Goal: Task Accomplishment & Management: Use online tool/utility

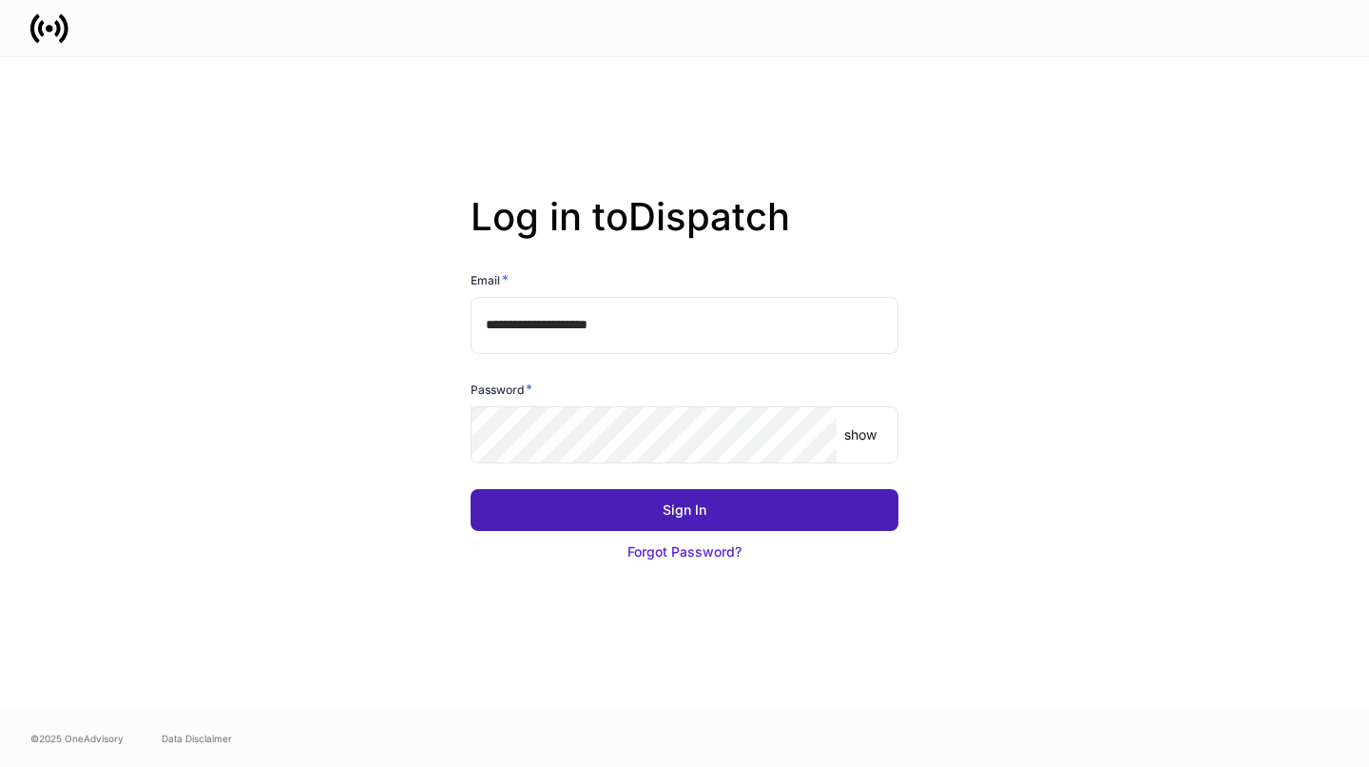
click at [712, 492] on button "Sign In" at bounding box center [685, 510] width 428 height 42
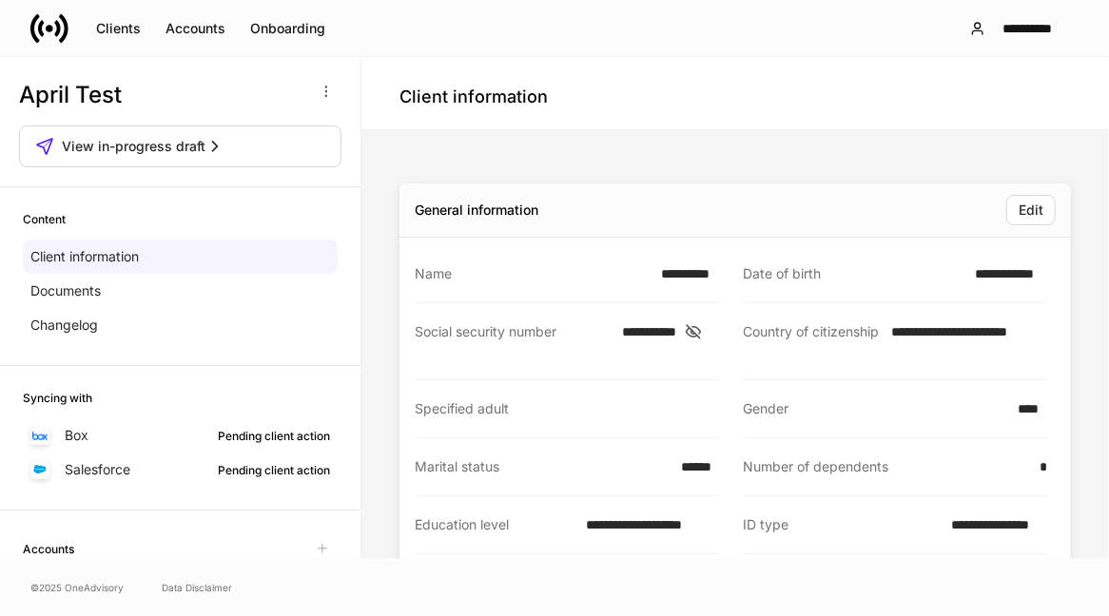
click at [127, 67] on div "**********" at bounding box center [180, 308] width 360 height 502
click at [285, 30] on div "Onboarding" at bounding box center [287, 28] width 75 height 19
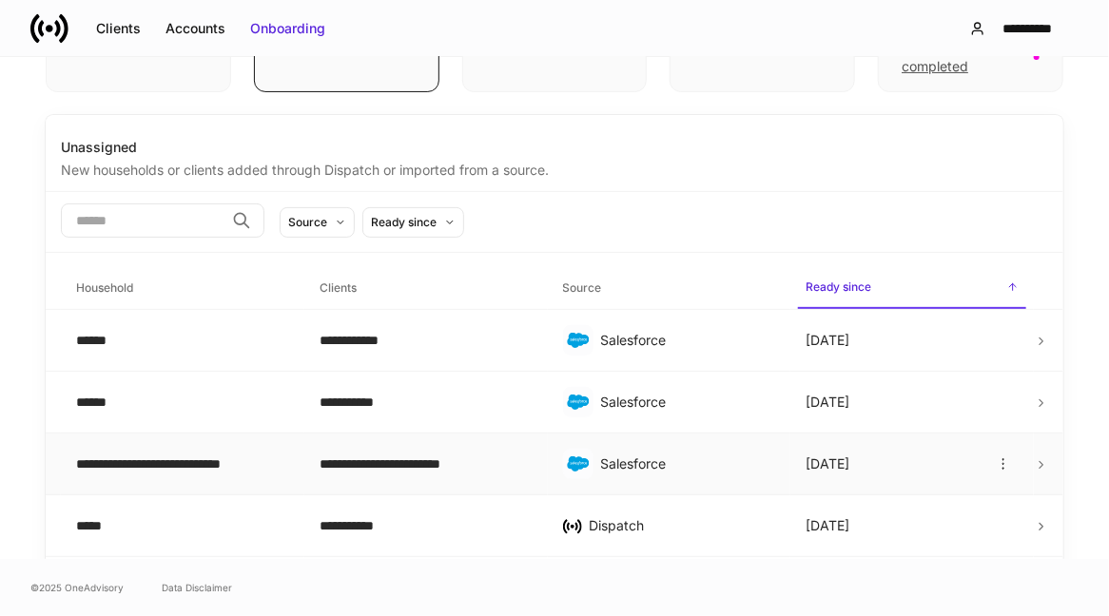
scroll to position [152, 0]
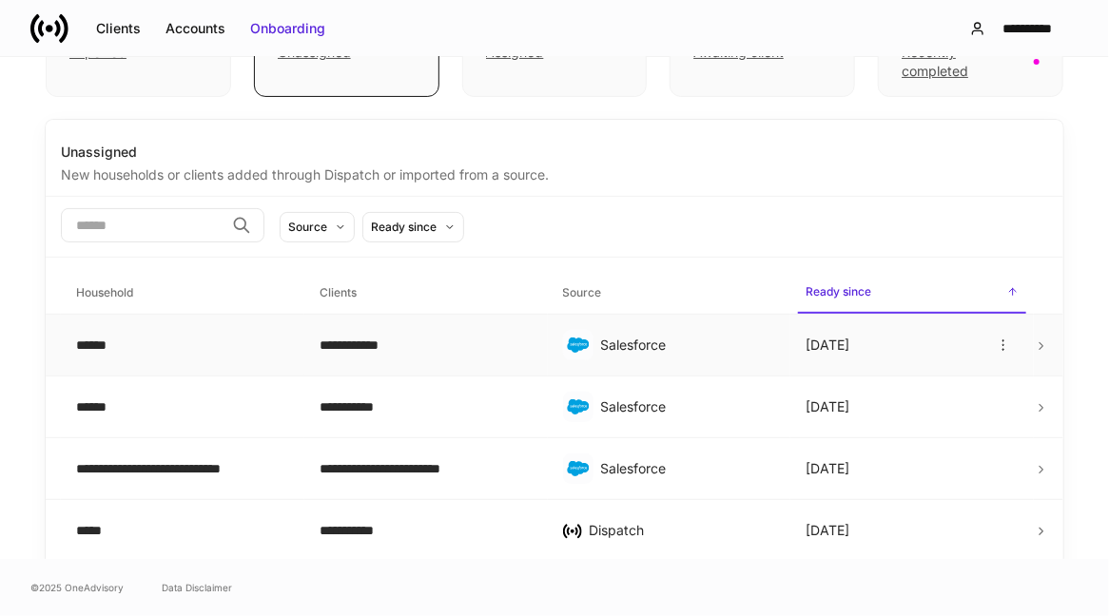
click at [632, 359] on div "Salesforce" at bounding box center [669, 345] width 213 height 30
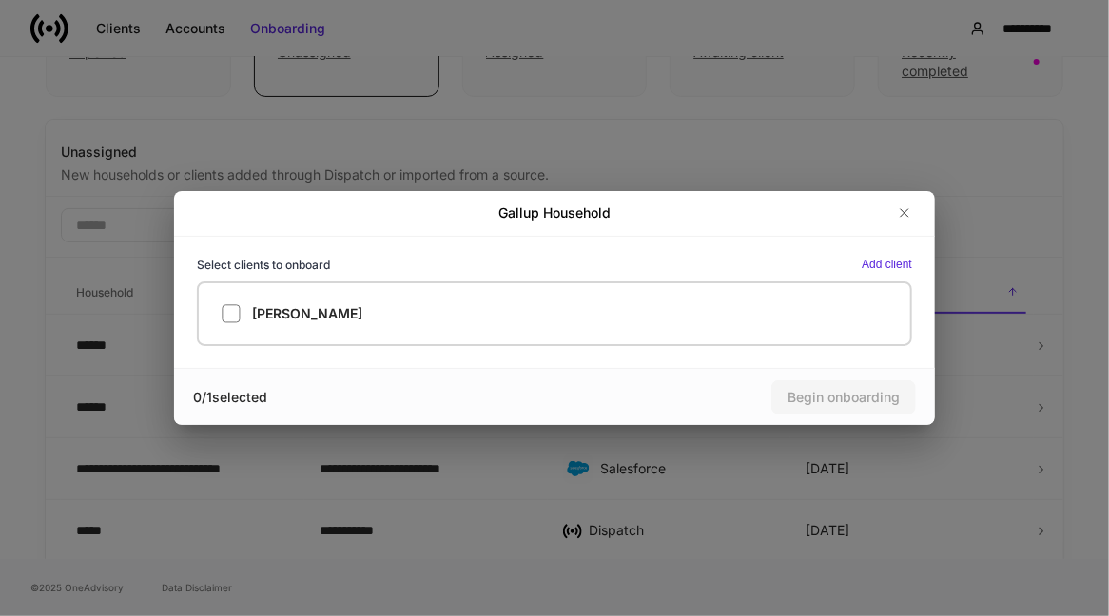
drag, startPoint x: 650, startPoint y: 301, endPoint x: 715, endPoint y: 72, distance: 238.4
click at [715, 73] on div "Gallup Household Select clients to onboard Add client [PERSON_NAME] 0 / 1 selec…" at bounding box center [554, 308] width 1109 height 616
